Goal: Find specific page/section: Find specific page/section

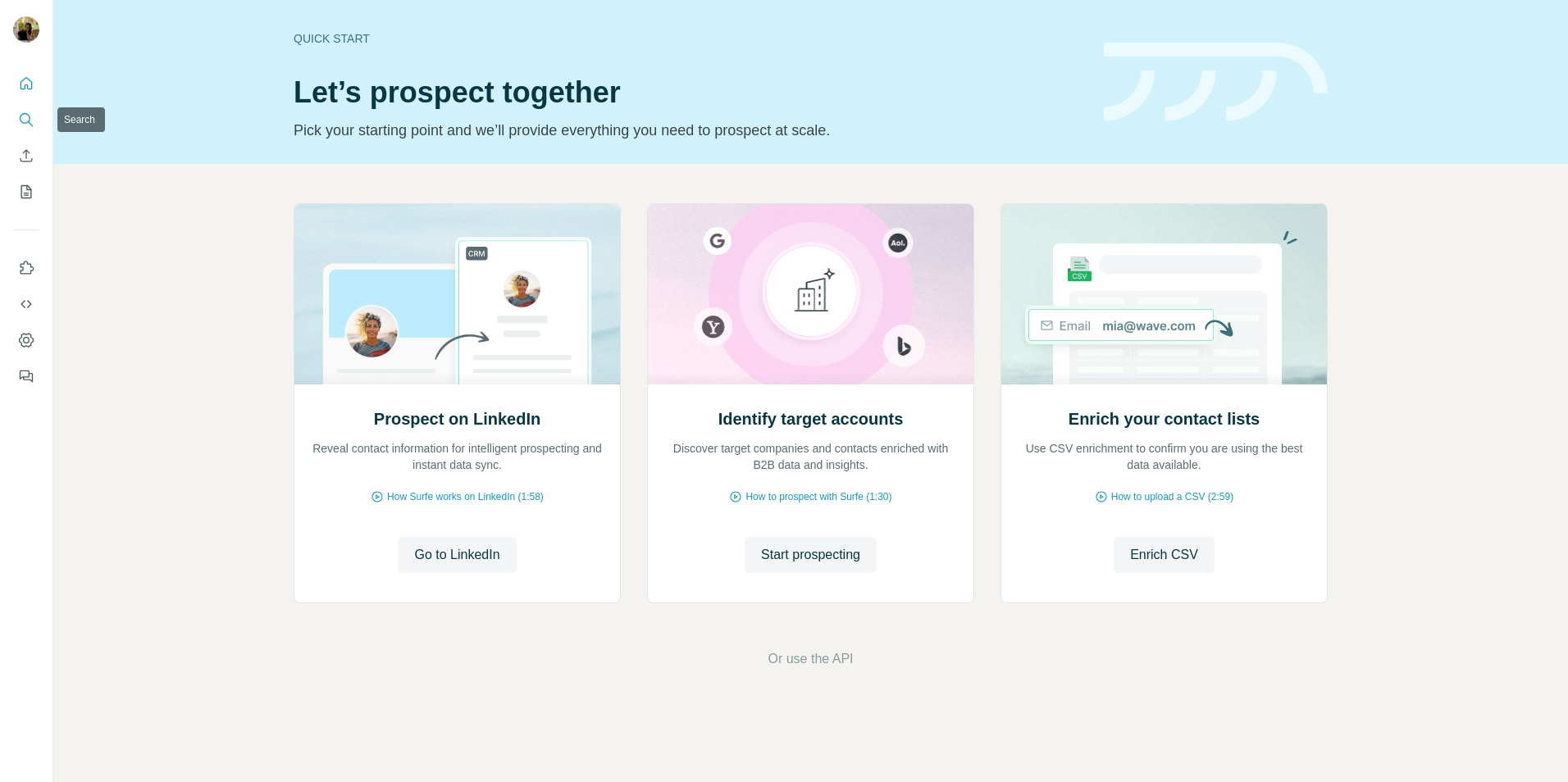
click at [33, 123] on icon "Search" at bounding box center [26, 120] width 17 height 17
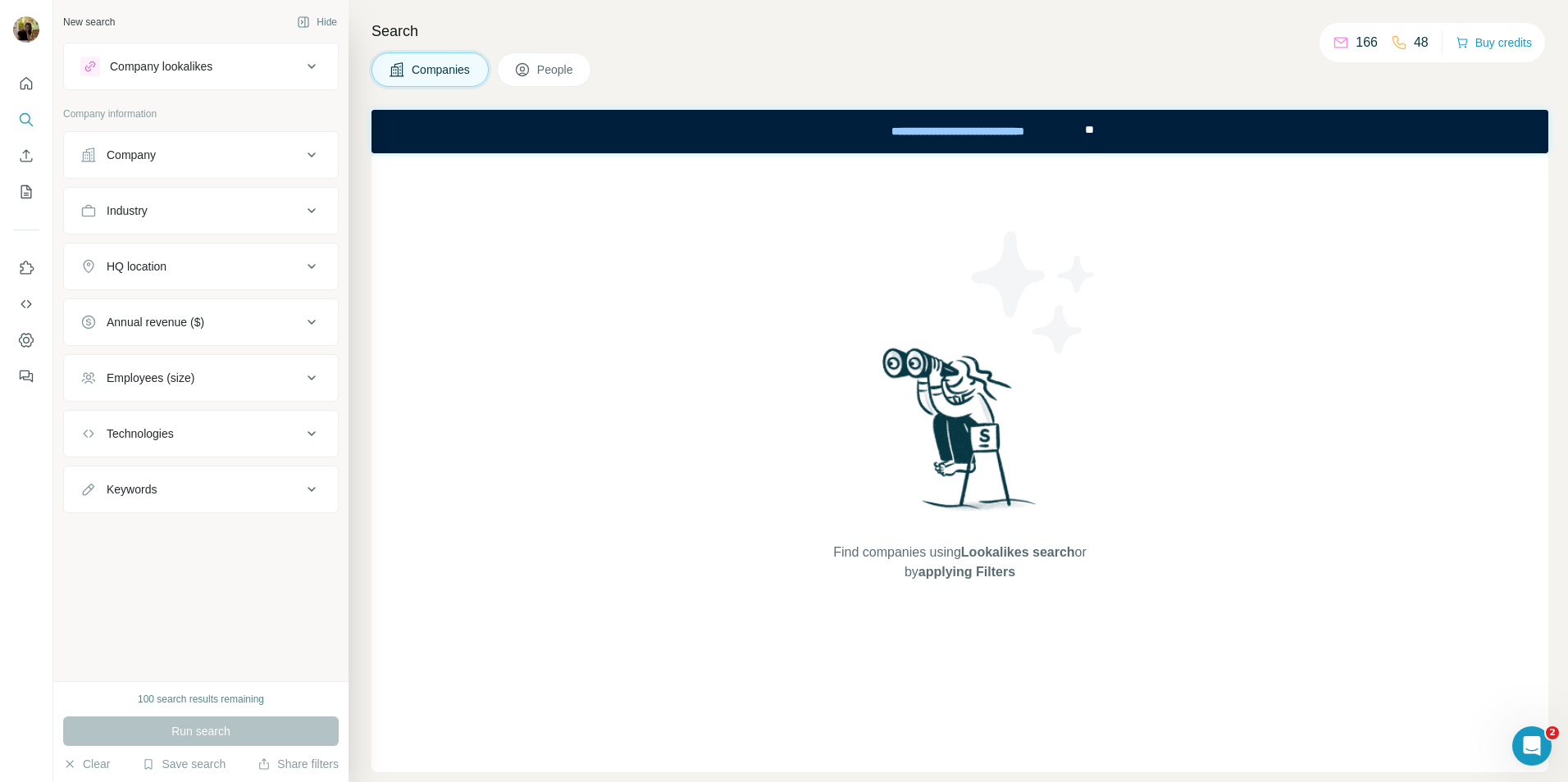
click at [1413, 44] on p "48" at bounding box center [1420, 43] width 15 height 20
drag, startPoint x: 1411, startPoint y: 44, endPoint x: 1154, endPoint y: 40, distance: 257.0
click at [1154, 40] on h4 "Search" at bounding box center [959, 31] width 1177 height 23
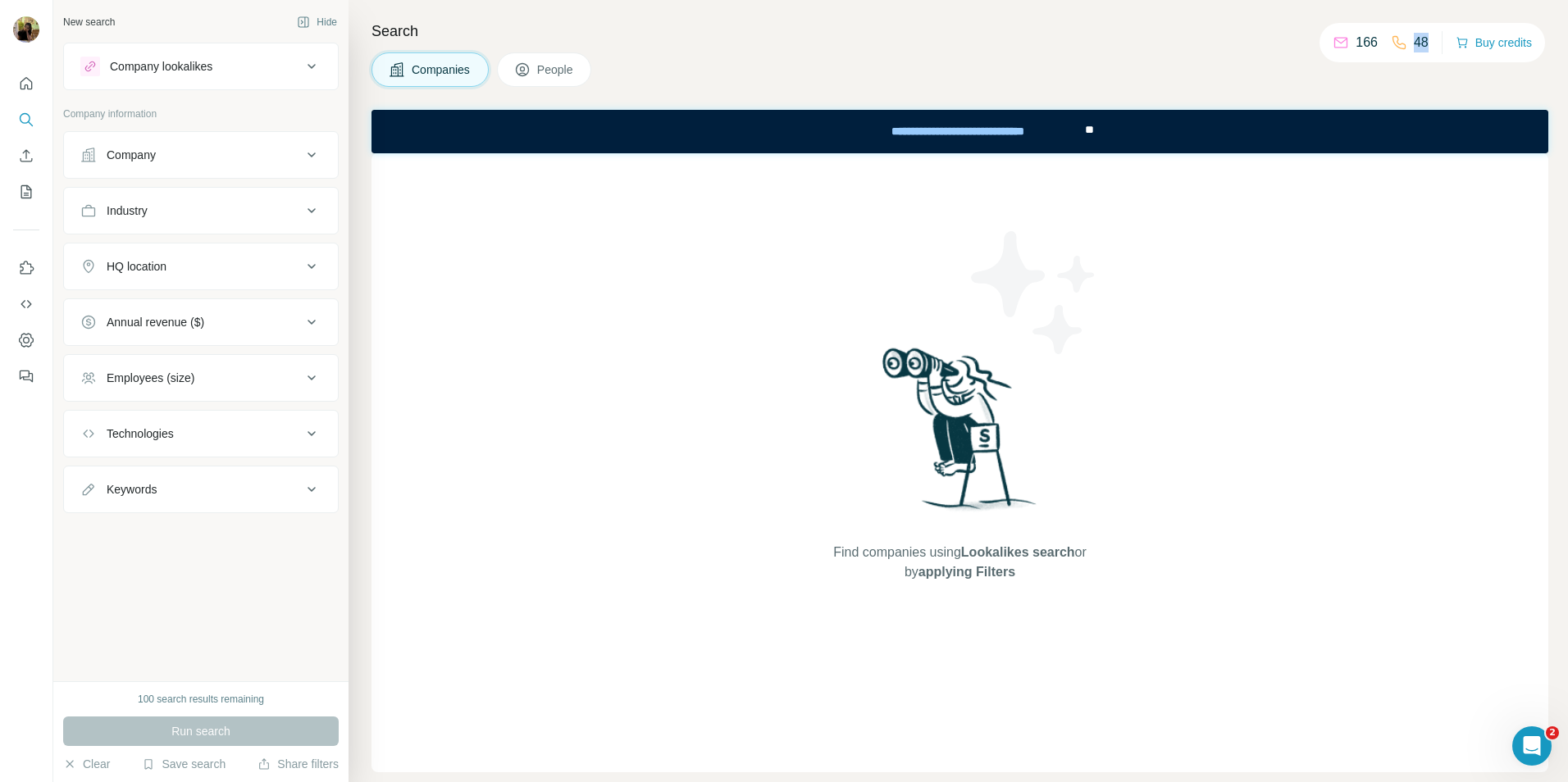
drag, startPoint x: 1409, startPoint y: 44, endPoint x: 1424, endPoint y: 41, distance: 15.3
click at [1424, 41] on div "166 48 Buy credits" at bounding box center [1432, 42] width 225 height 39
